Goal: Task Accomplishment & Management: Complete application form

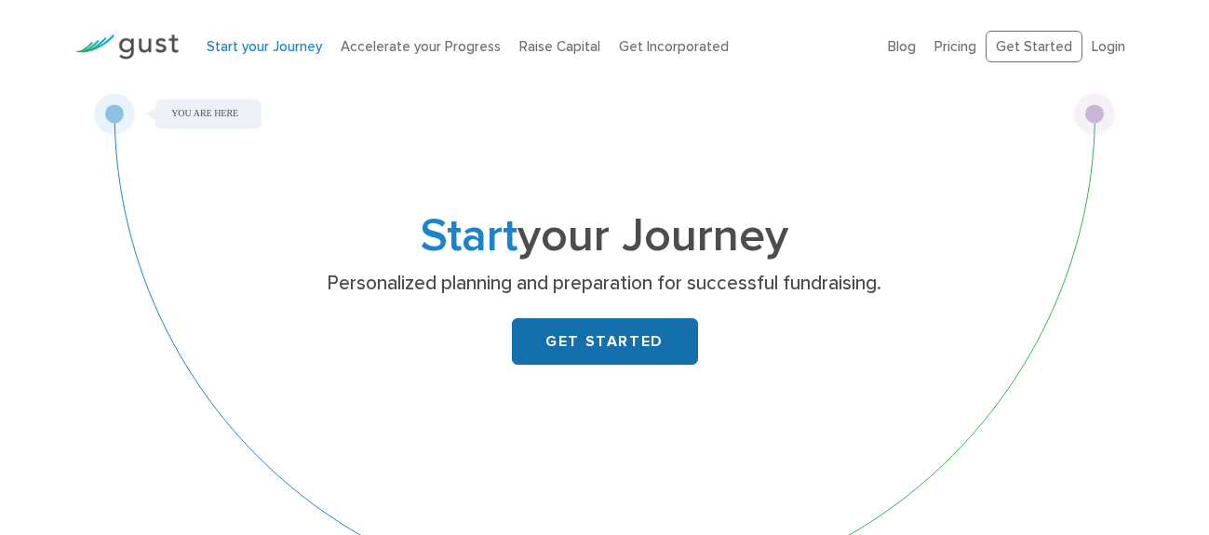
click at [613, 331] on link "GET STARTED" at bounding box center [605, 341] width 186 height 47
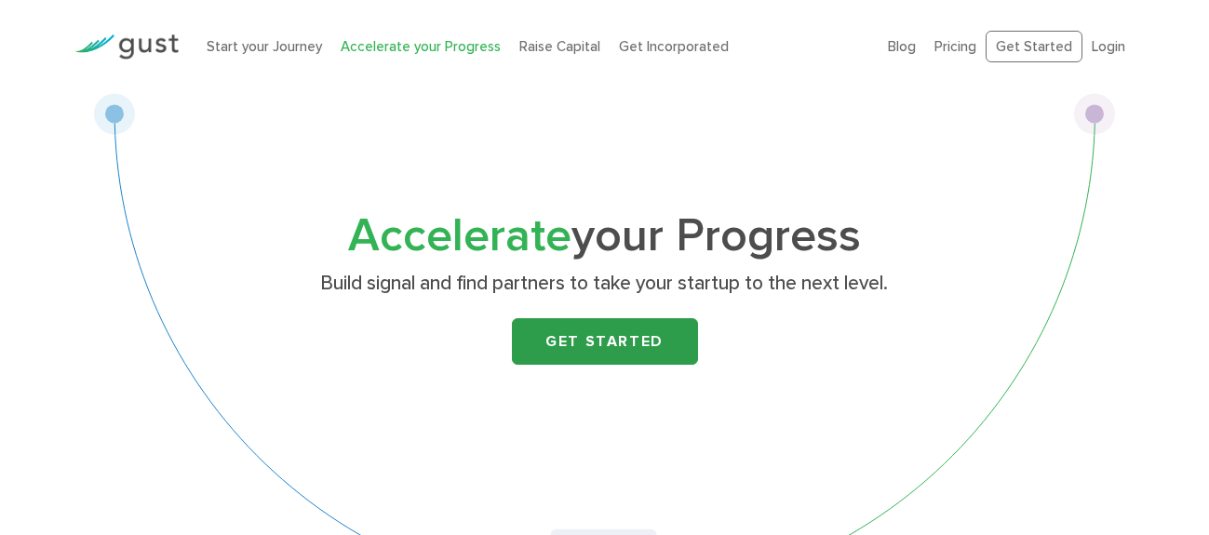
click at [583, 338] on link "Get Started" at bounding box center [605, 341] width 186 height 47
